Goal: Task Accomplishment & Management: Manage account settings

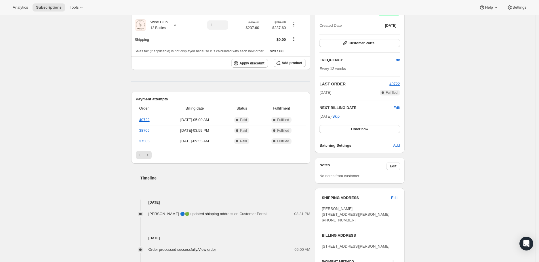
scroll to position [96, 0]
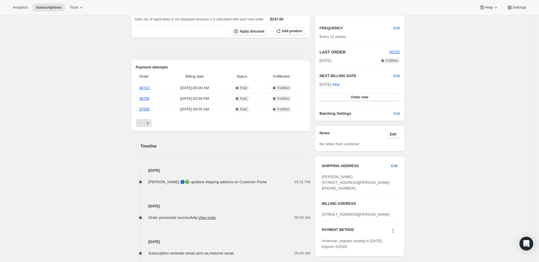
click at [396, 165] on span "Edit" at bounding box center [394, 166] width 6 height 6
select select "FL"
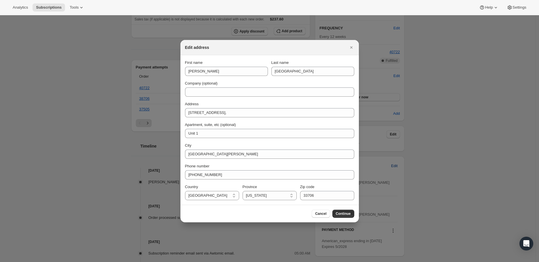
scroll to position [0, 0]
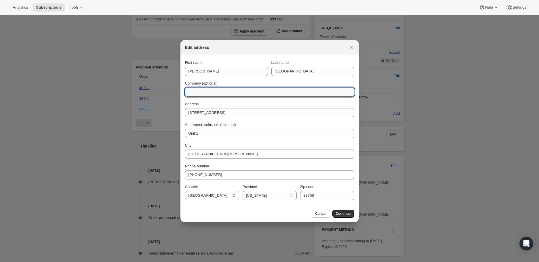
click at [192, 92] on input "Company (optional)" at bounding box center [269, 91] width 169 height 9
paste input "Aunt [PERSON_NAME]"
type input "Aunt [PERSON_NAME]"
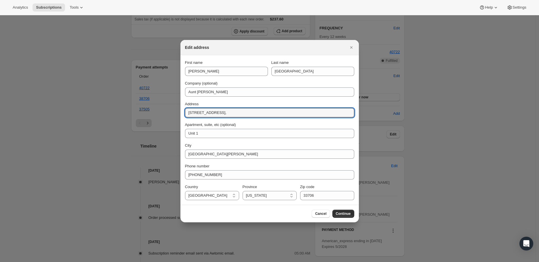
drag, startPoint x: 219, startPoint y: 113, endPoint x: 179, endPoint y: 114, distance: 39.4
click at [181, 113] on section "First name [PERSON_NAME] Last name Bettendorf Company (optional) [GEOGRAPHIC_DA…" at bounding box center [269, 130] width 178 height 150
paste input "[STREET_ADDRESS]"
type input "[STREET_ADDRESS]"
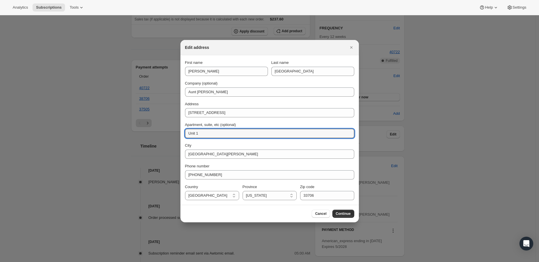
drag, startPoint x: 200, startPoint y: 133, endPoint x: 184, endPoint y: 135, distance: 16.2
click at [184, 135] on section "First name [PERSON_NAME] Last name Bettendorf Company (optional) [GEOGRAPHIC_DA…" at bounding box center [269, 130] width 178 height 150
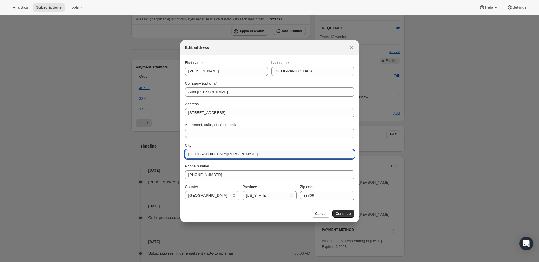
drag, startPoint x: 212, startPoint y: 154, endPoint x: 185, endPoint y: 154, distance: 27.0
click at [185, 154] on input "[GEOGRAPHIC_DATA][PERSON_NAME]" at bounding box center [269, 154] width 169 height 9
click at [192, 153] on input "City" at bounding box center [269, 154] width 169 height 9
paste input "[PERSON_NAME]"
type input "[PERSON_NAME]"
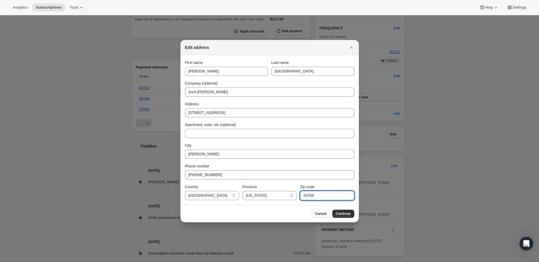
drag, startPoint x: 319, startPoint y: 195, endPoint x: 303, endPoint y: 195, distance: 16.1
click at [303, 195] on input "33706" at bounding box center [327, 195] width 54 height 9
click at [309, 195] on input "Zip code" at bounding box center [327, 195] width 54 height 9
paste input "34997"
type input "34997"
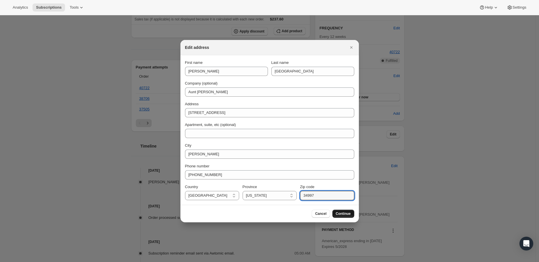
click at [346, 212] on span "Continue" at bounding box center [343, 213] width 15 height 5
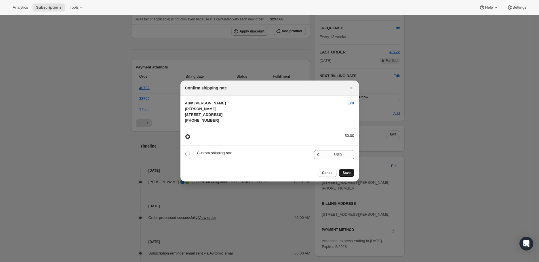
click at [348, 175] on span "Save" at bounding box center [346, 173] width 8 height 5
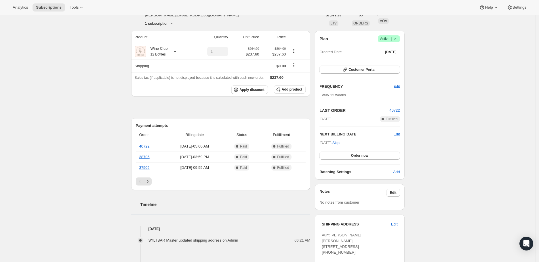
scroll to position [32, 0]
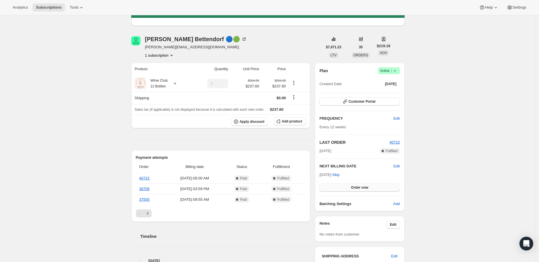
click at [359, 187] on span "Order now" at bounding box center [359, 187] width 17 height 5
click at [359, 187] on span "Click to confirm" at bounding box center [359, 187] width 26 height 5
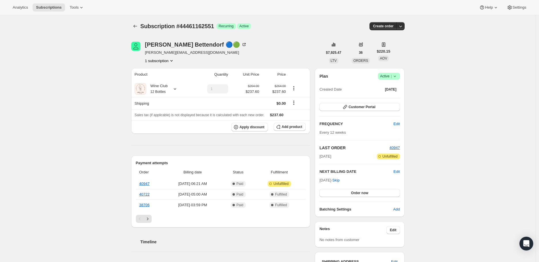
scroll to position [32, 0]
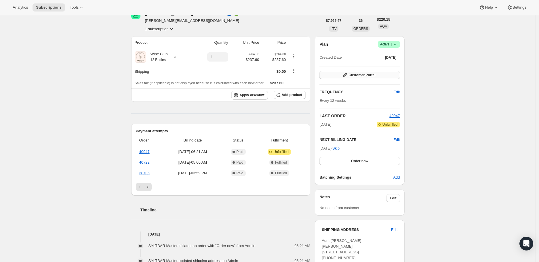
click at [358, 74] on span "Customer Portal" at bounding box center [361, 75] width 27 height 5
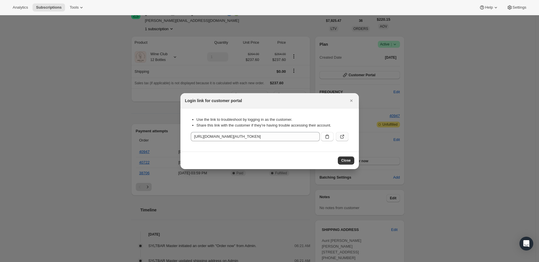
click at [344, 135] on icon ":r1j:" at bounding box center [342, 137] width 6 height 6
click at [349, 99] on icon "Close" at bounding box center [351, 101] width 6 height 6
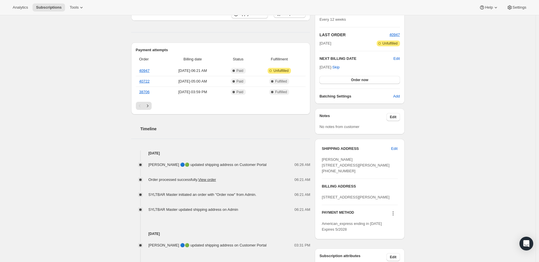
scroll to position [81, 0]
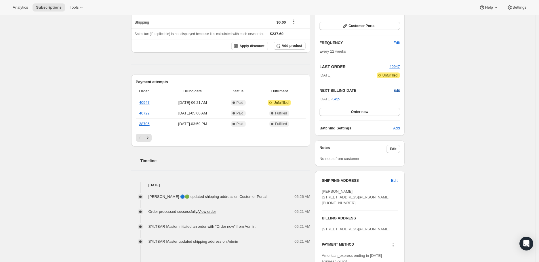
click at [400, 89] on span "Edit" at bounding box center [396, 91] width 6 height 6
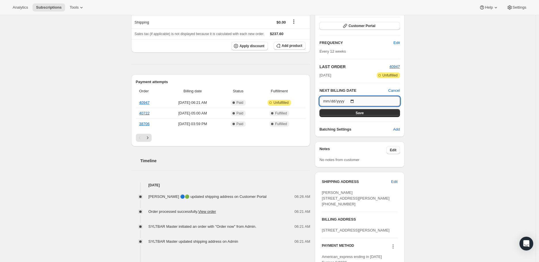
click at [354, 101] on input "2026-01-07" at bounding box center [359, 101] width 80 height 10
type input "2025-12-29"
click at [360, 112] on span "Save" at bounding box center [360, 113] width 8 height 5
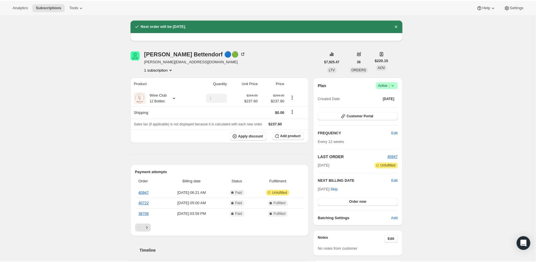
scroll to position [0, 0]
